Goal: Information Seeking & Learning: Find specific page/section

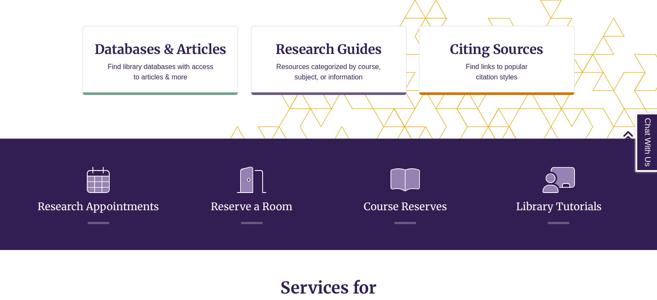
scroll to position [280, 0]
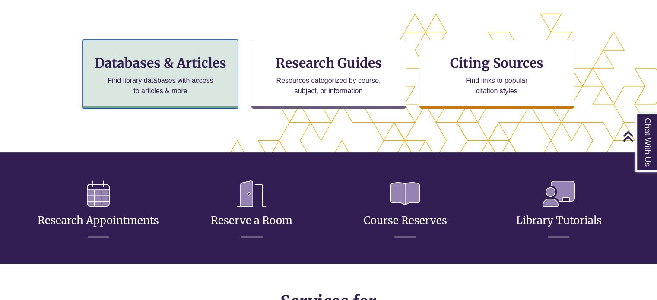
click at [169, 79] on p "Find library databases with access to articles & more" at bounding box center [160, 86] width 113 height 21
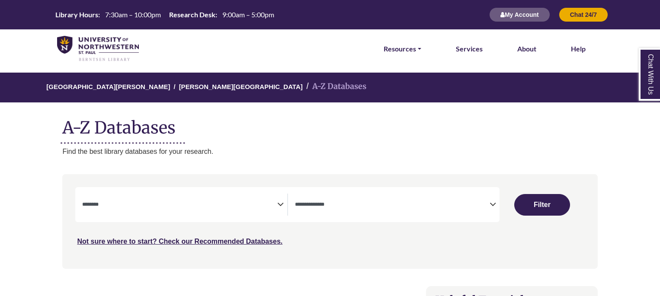
select select "Database Subject Filter"
select select "Database Types Filter"
select select "Database Subject Filter"
select select "Database Types Filter"
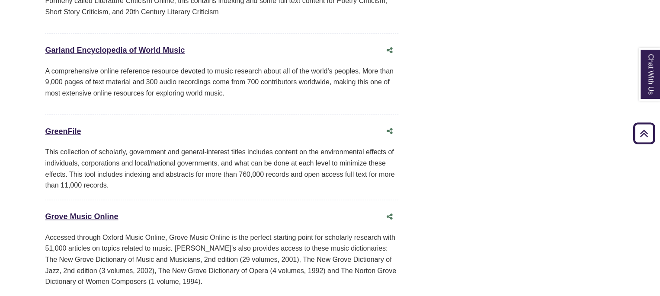
scroll to position [3682, 17]
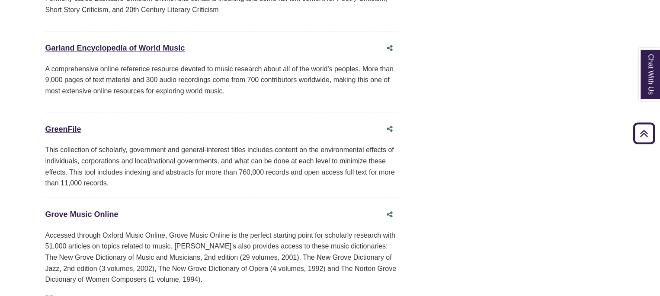
click at [72, 210] on link "Grove Music Online This link opens in a new window" at bounding box center [81, 214] width 73 height 9
